Goal: Information Seeking & Learning: Learn about a topic

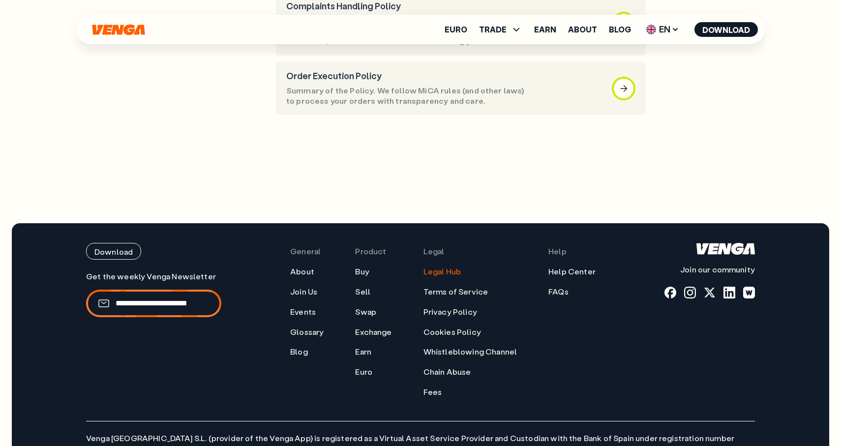
scroll to position [720, 0]
click at [427, 267] on link "Legal Hub" at bounding box center [442, 272] width 37 height 10
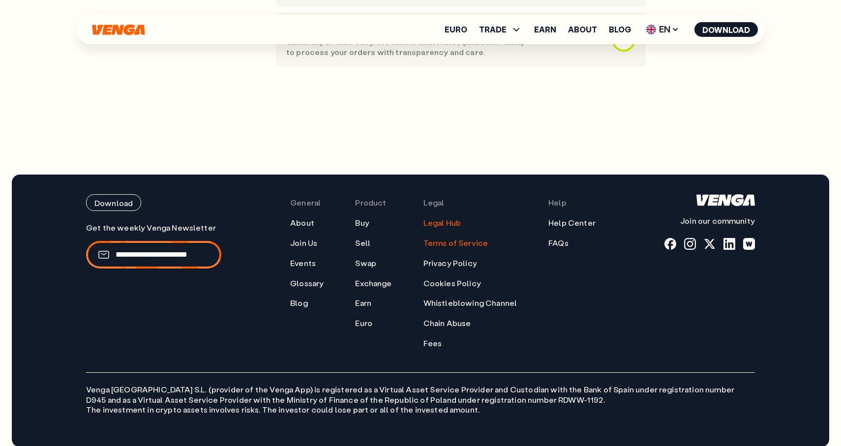
scroll to position [0, 0]
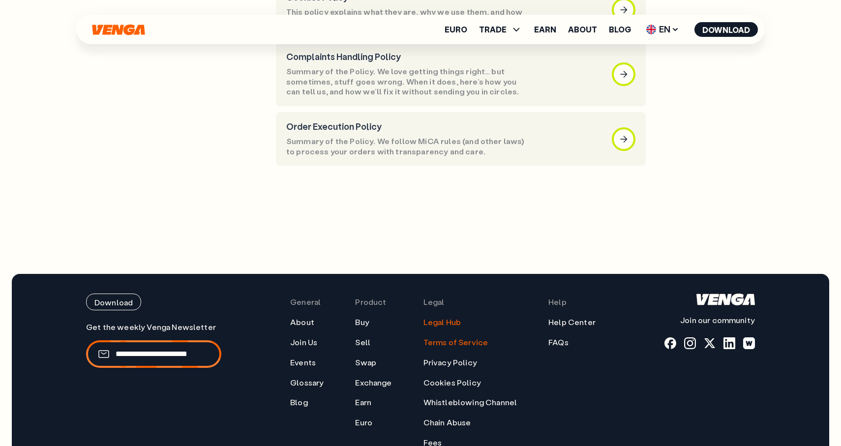
click at [445, 338] on link "Terms of Service" at bounding box center [456, 343] width 65 height 10
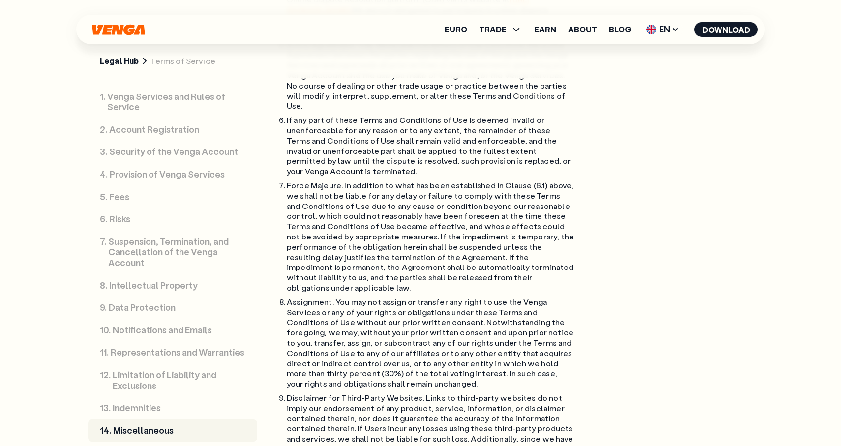
scroll to position [10420, 0]
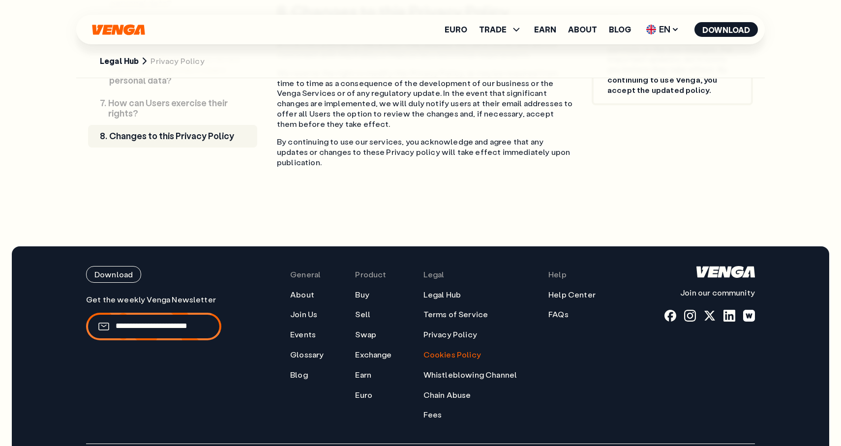
scroll to position [2990, 0]
click at [454, 349] on link "Cookies Policy" at bounding box center [453, 354] width 58 height 10
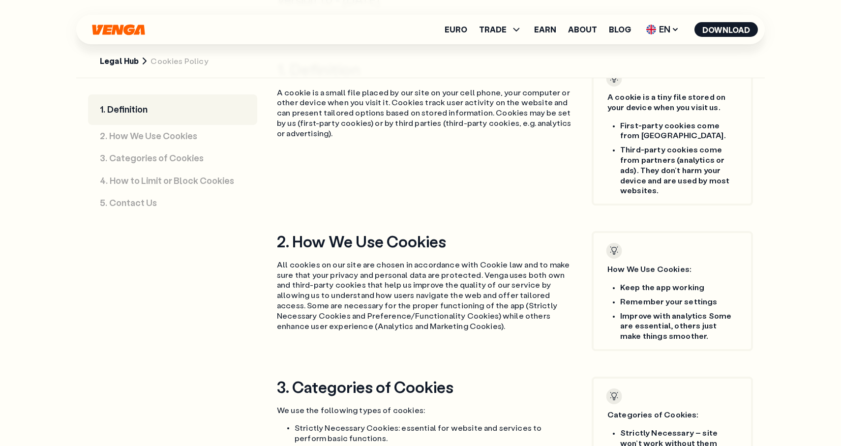
scroll to position [565, 0]
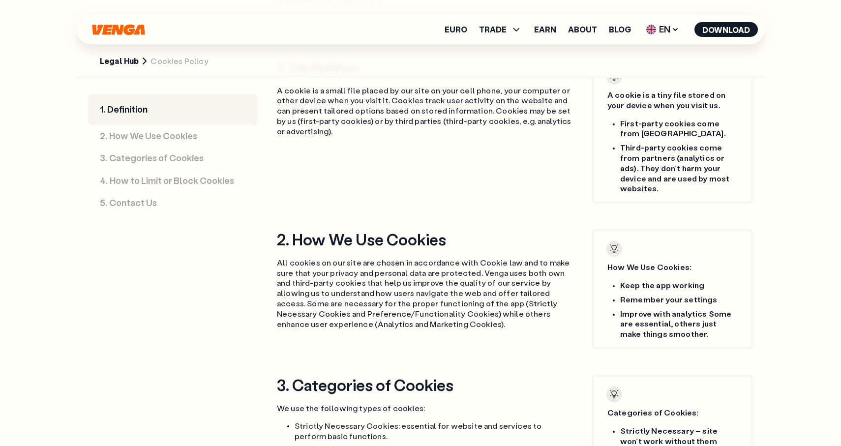
click at [135, 62] on link "Legal Hub" at bounding box center [119, 61] width 39 height 10
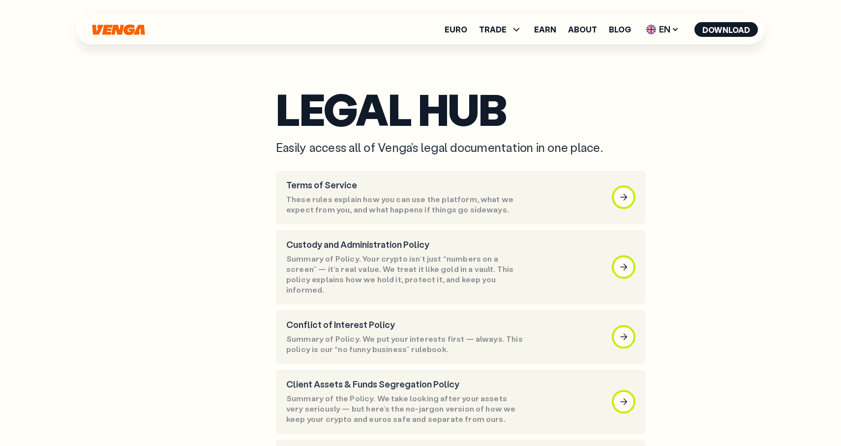
scroll to position [14, 0]
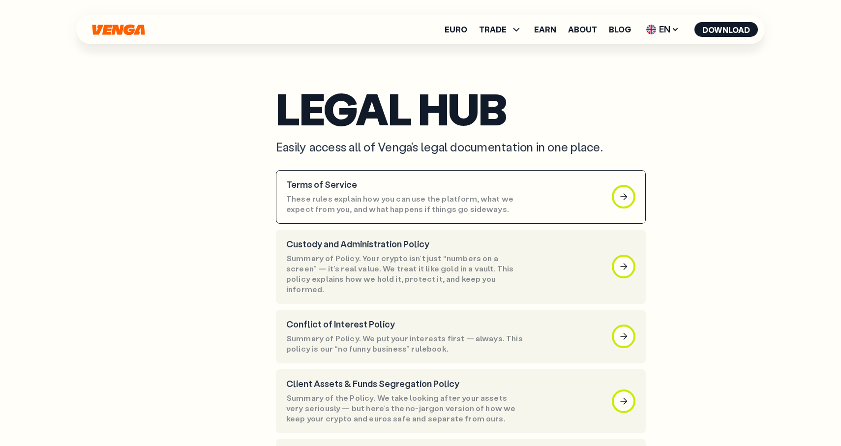
click at [519, 202] on p "These rules explain how you can use the platform, what we expect from you, and …" at bounding box center [405, 204] width 239 height 21
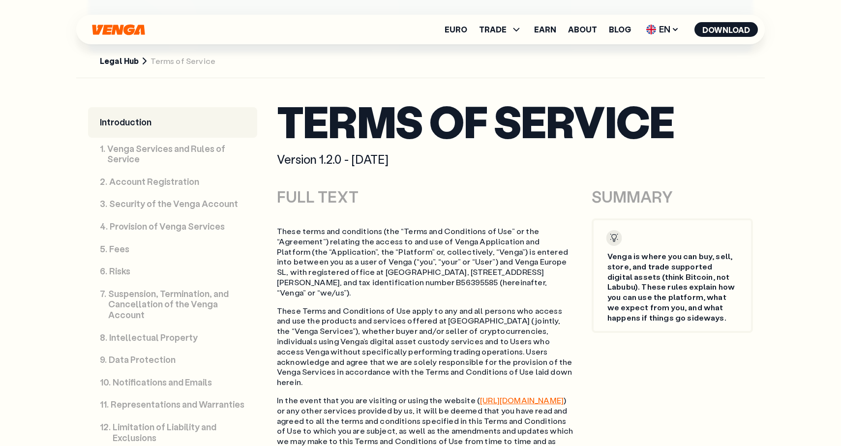
scroll to position [404, 0]
click at [124, 59] on link "Legal Hub" at bounding box center [119, 61] width 39 height 10
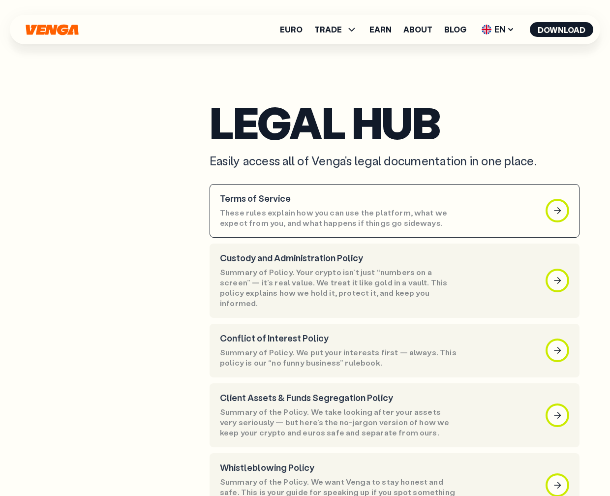
click at [401, 208] on p "These rules explain how you can use the platform, what we expect from you, and …" at bounding box center [339, 218] width 239 height 21
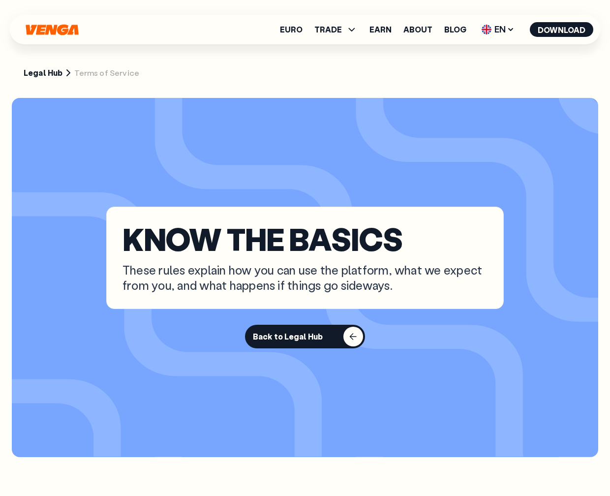
click at [347, 336] on div "button" at bounding box center [353, 337] width 20 height 20
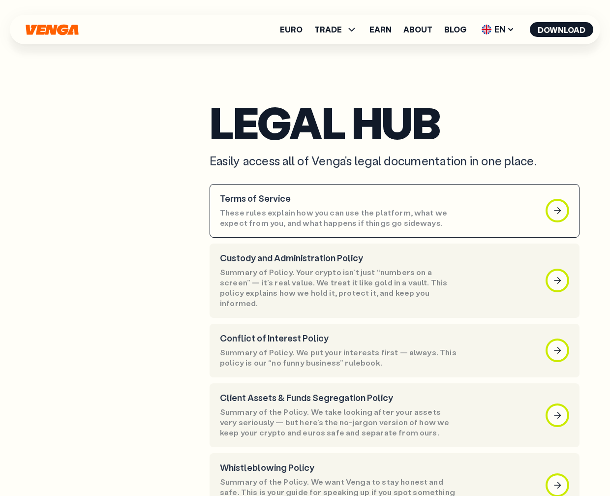
click at [295, 217] on p "These rules explain how you can use the platform, what we expect from you, and …" at bounding box center [339, 218] width 239 height 21
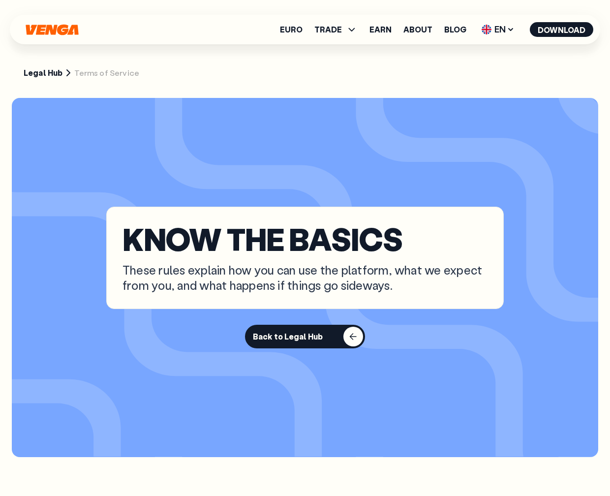
click at [37, 75] on link "Legal Hub" at bounding box center [43, 73] width 39 height 10
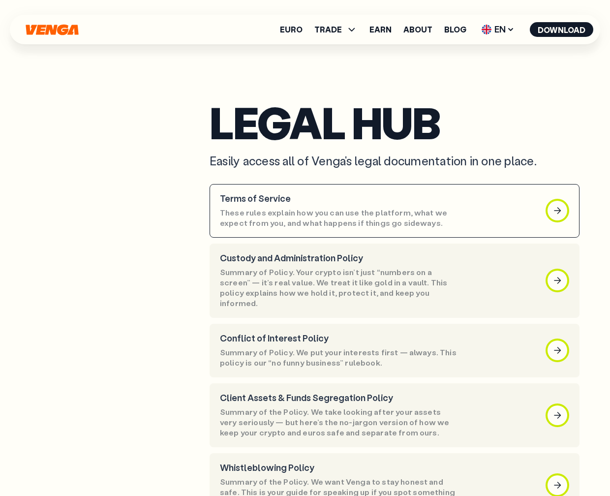
click at [340, 216] on p "These rules explain how you can use the platform, what we expect from you, and …" at bounding box center [339, 218] width 239 height 21
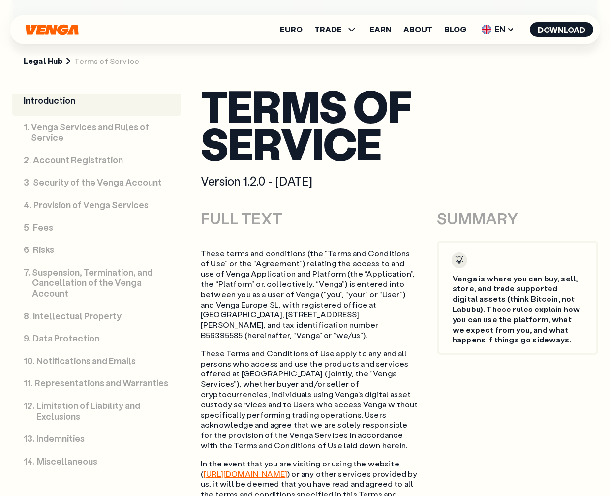
scroll to position [419, 0]
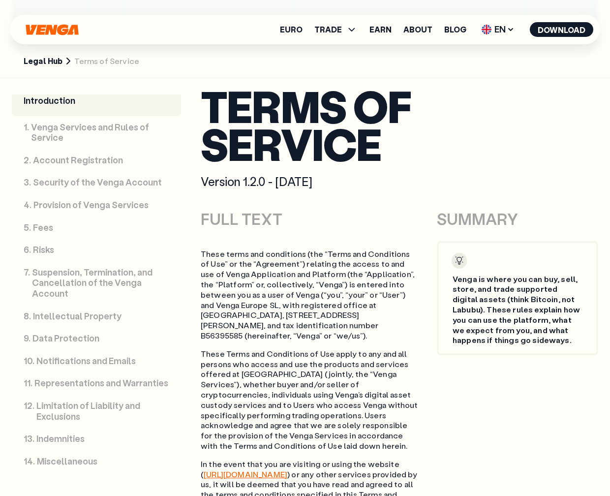
click at [69, 225] on link "5 . Fees" at bounding box center [96, 227] width 169 height 23
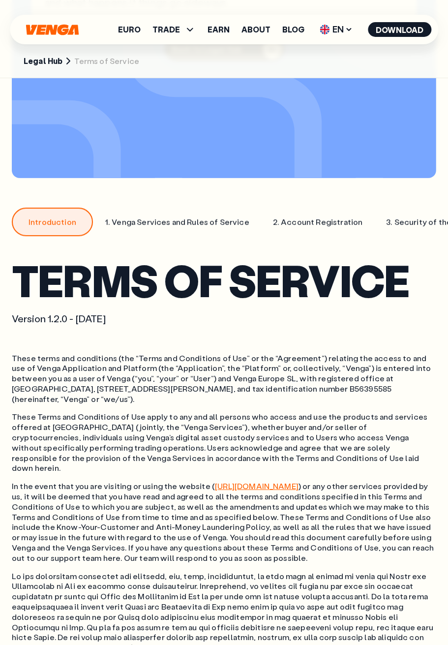
click at [160, 215] on link "1 . Venga Services and Rules of Service" at bounding box center [177, 222] width 168 height 29
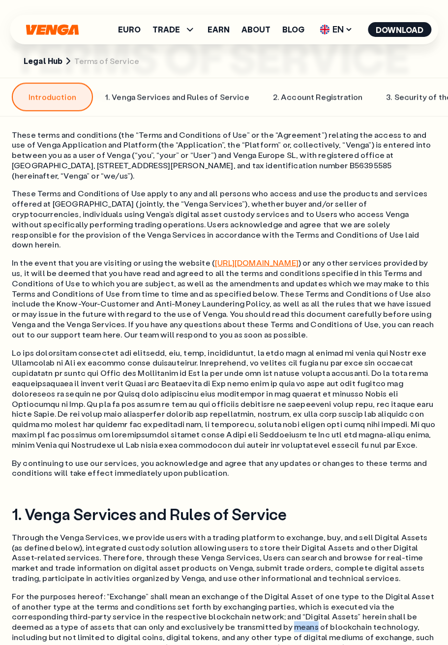
click at [171, 207] on p "These Terms and Conditions of Use apply to any and all persons who access and u…" at bounding box center [224, 219] width 425 height 62
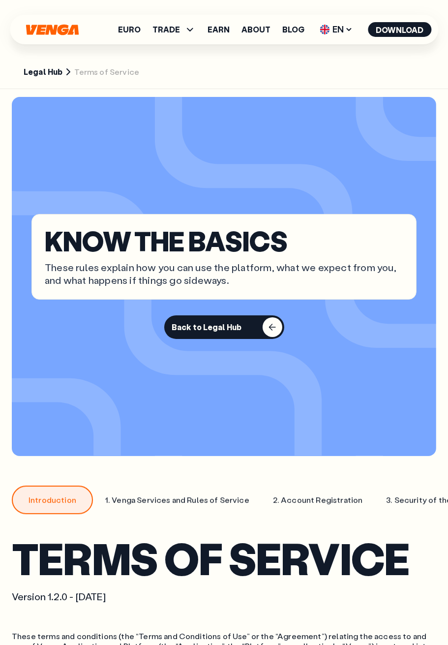
click at [205, 446] on link "1 . Venga Services and Rules of Service" at bounding box center [177, 500] width 168 height 29
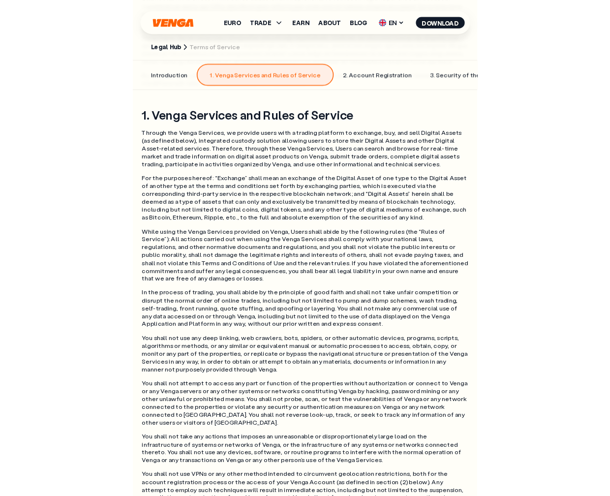
scroll to position [867, 0]
